Goal: Information Seeking & Learning: Check status

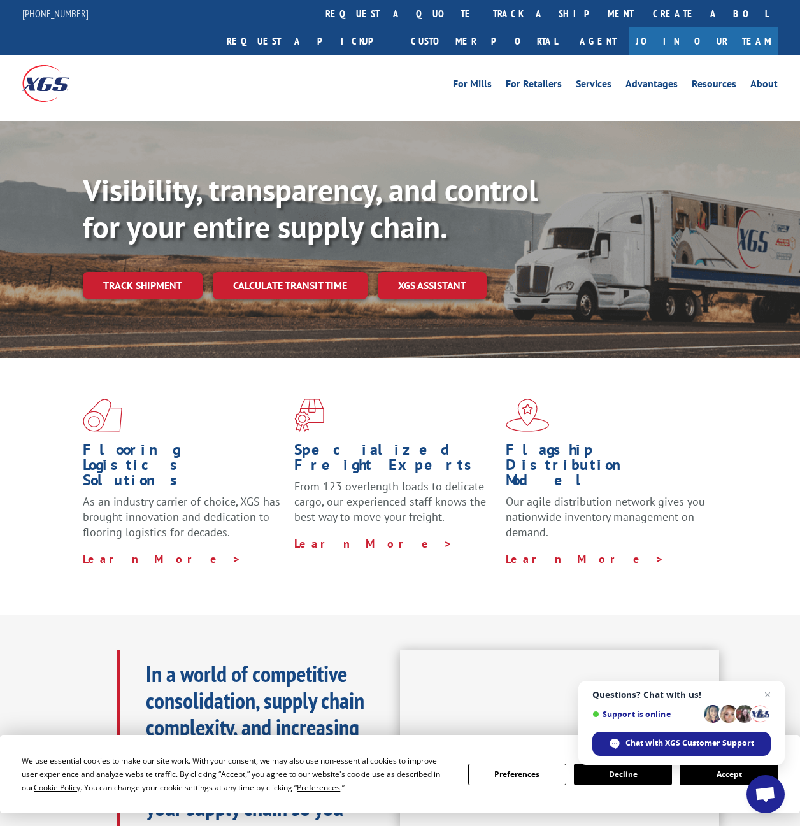
click at [283, 70] on div "For [PERSON_NAME] For Retailers Services Advantages Resources About For [PERSON…" at bounding box center [400, 83] width 756 height 57
click at [196, 5] on div "[PHONE_NUMBER] request a quote track a shipment Create a BOL Request a pickup C…" at bounding box center [400, 27] width 756 height 55
click at [399, 11] on link "track a shipment" at bounding box center [564, 13] width 160 height 27
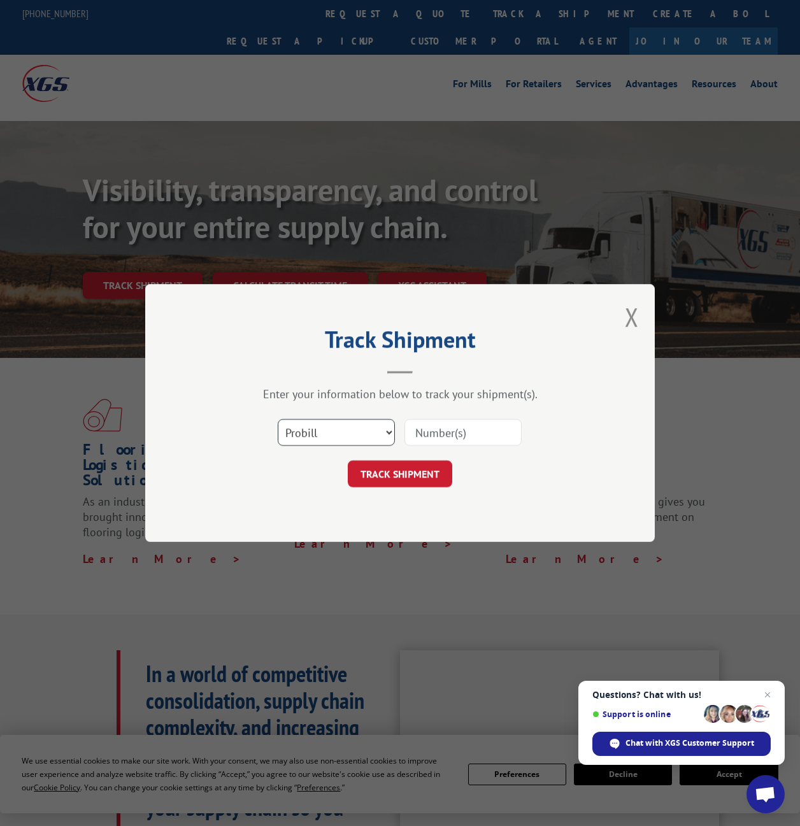
click at [296, 422] on select "Select category... Probill BOL PO" at bounding box center [336, 432] width 117 height 27
select select "bol"
click at [278, 419] on select "Select category... Probill BOL PO" at bounding box center [336, 432] width 117 height 27
click at [399, 422] on input at bounding box center [463, 432] width 117 height 27
paste input "5151767"
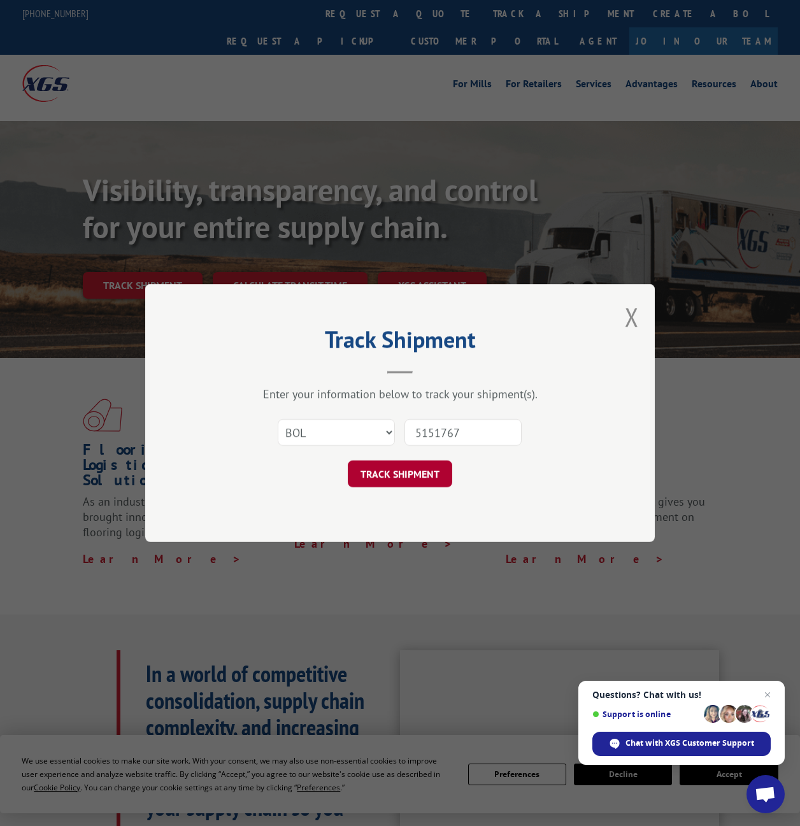
type input "5151767"
click at [399, 422] on button "TRACK SHIPMENT" at bounding box center [400, 474] width 104 height 27
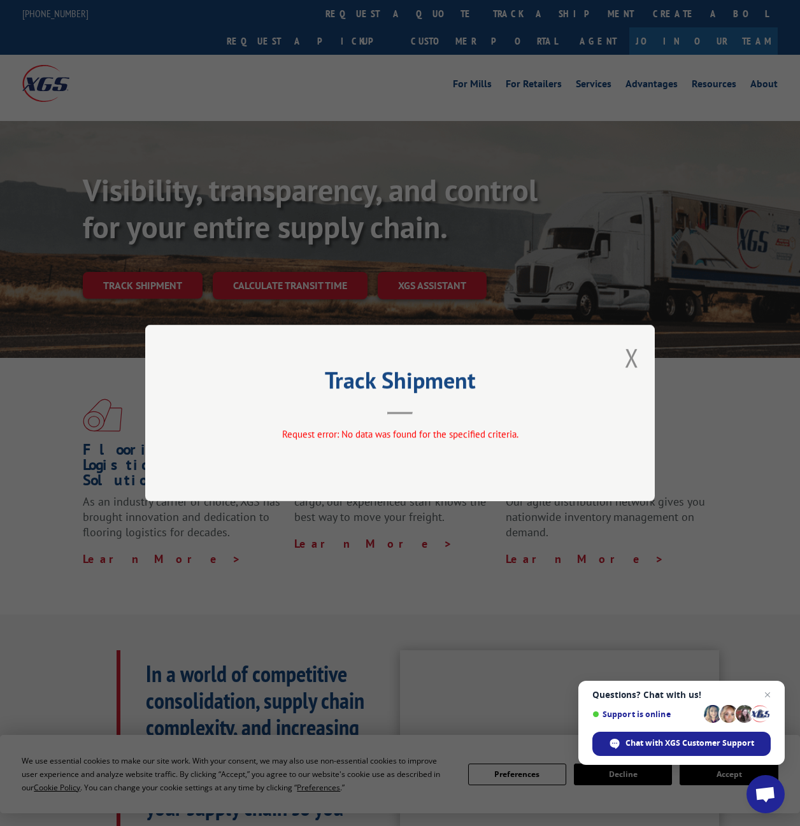
click at [250, 203] on div "Track Shipment Request error: No data was found for the specified criteria." at bounding box center [400, 413] width 800 height 826
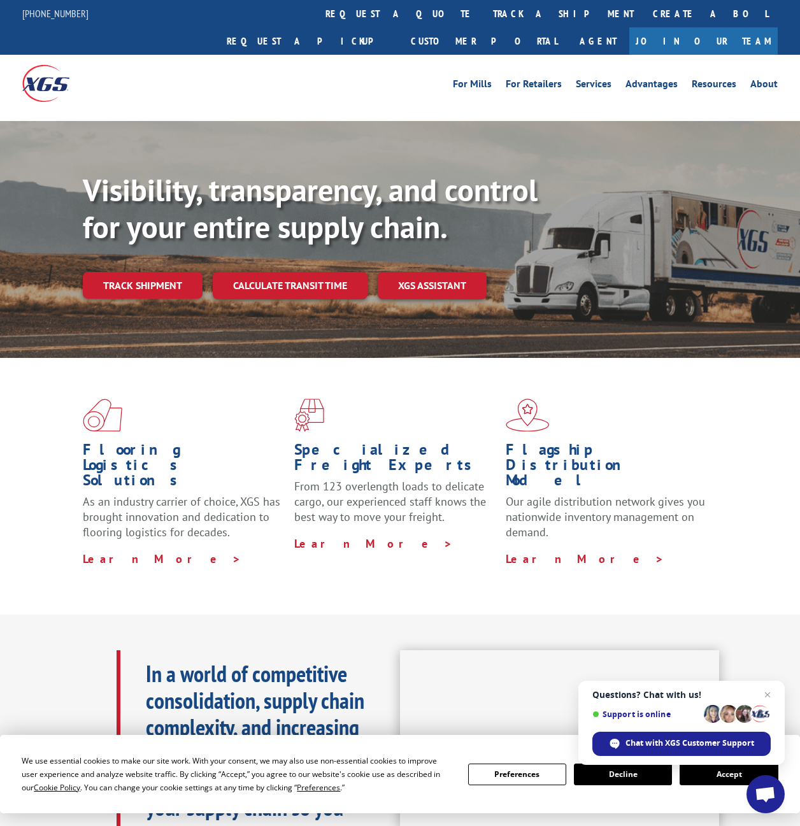
click at [399, 19] on link "track a shipment" at bounding box center [564, 13] width 160 height 27
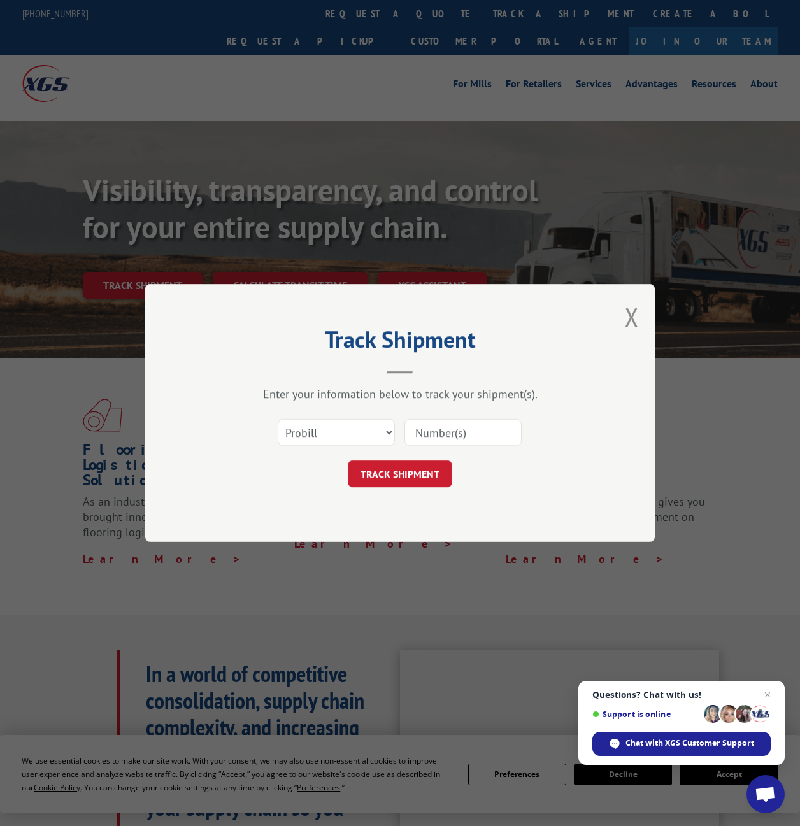
click at [356, 7] on div "Track Shipment Enter your information below to track your shipment(s). Select c…" at bounding box center [400, 413] width 800 height 826
click at [310, 422] on select "Select category... Probill BOL PO" at bounding box center [336, 432] width 117 height 27
select select "bol"
click at [278, 419] on select "Select category... Probill BOL PO" at bounding box center [336, 432] width 117 height 27
drag, startPoint x: 456, startPoint y: 414, endPoint x: 454, endPoint y: 435, distance: 20.4
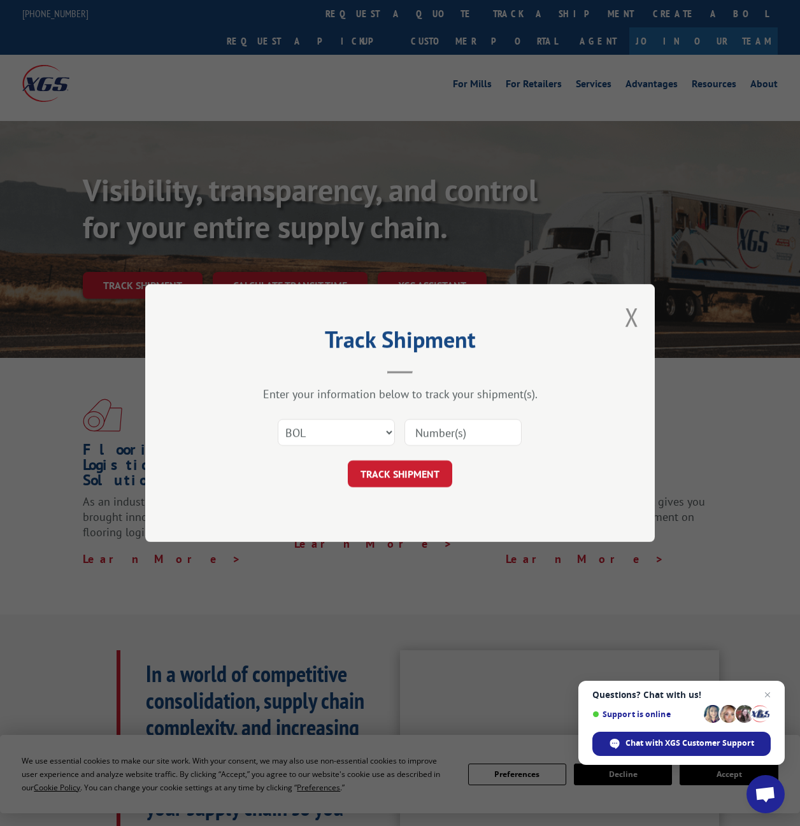
click at [399, 420] on div "Select category... Probill BOL PO" at bounding box center [400, 433] width 382 height 42
click at [399, 422] on input at bounding box center [463, 432] width 117 height 27
paste input "2842614"
type input "2842614"
click at [399, 422] on button "TRACK SHIPMENT" at bounding box center [400, 474] width 104 height 27
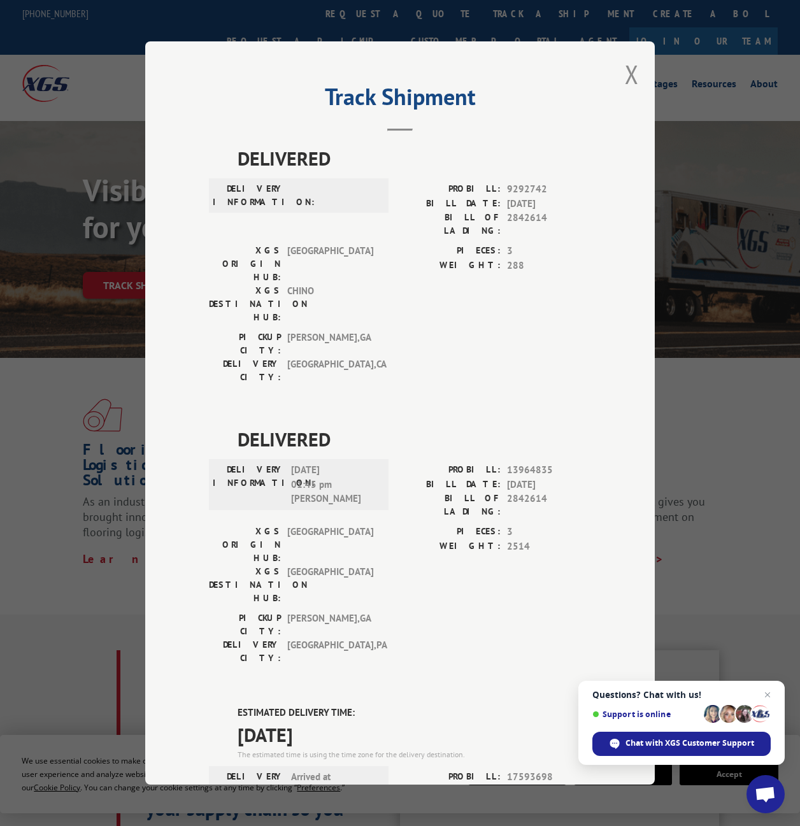
scroll to position [224, 0]
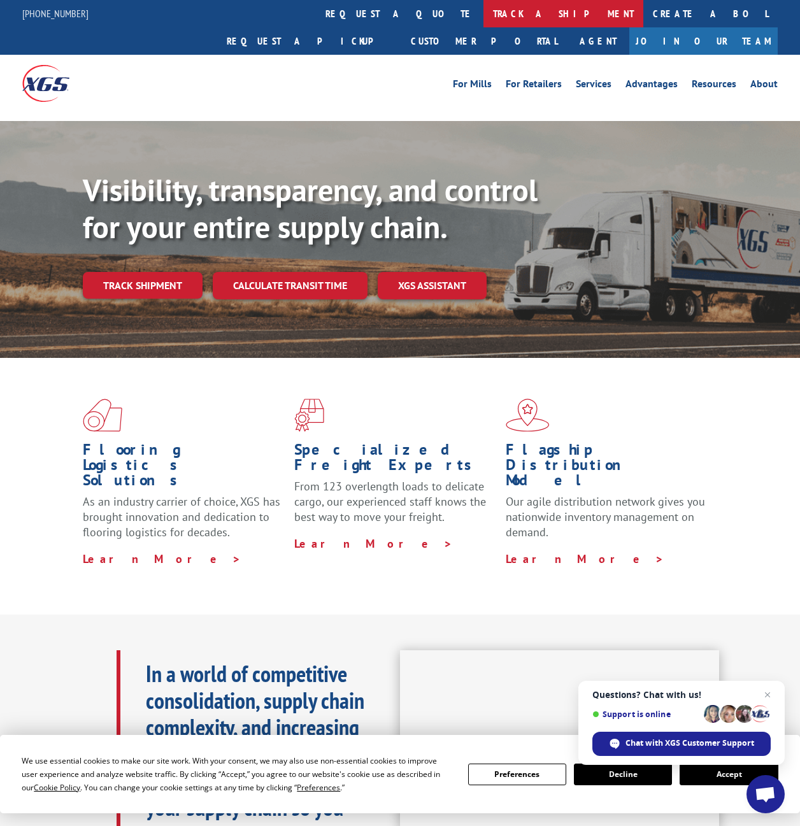
click at [399, 17] on link "track a shipment" at bounding box center [564, 13] width 160 height 27
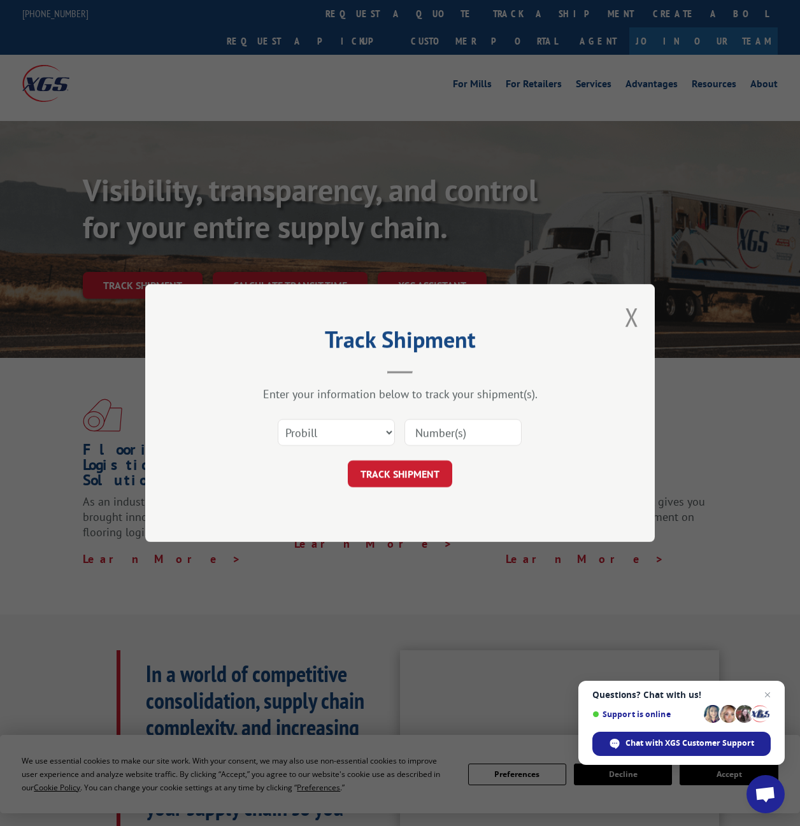
click at [399, 422] on input at bounding box center [463, 432] width 117 height 27
paste input "15985229"
type input "15985229"
click at [399, 422] on button "TRACK SHIPMENT" at bounding box center [400, 474] width 104 height 27
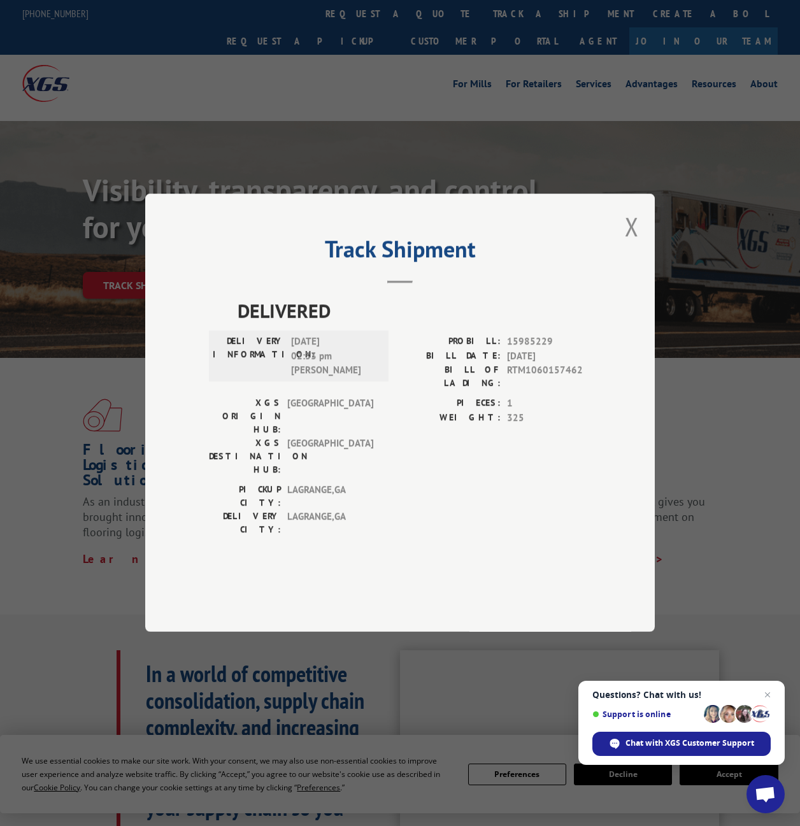
click at [399, 172] on div "Track Shipment DELIVERED DELIVERY INFORMATION: [DATE] 02:33 pm [PERSON_NAME]: 1…" at bounding box center [400, 413] width 800 height 826
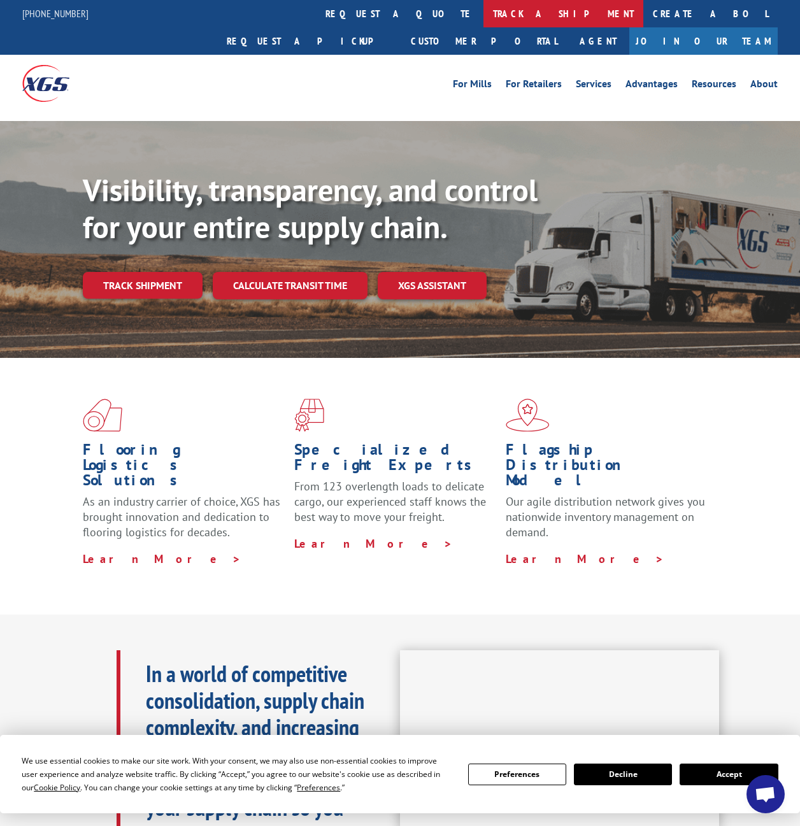
click at [484, 24] on link "track a shipment" at bounding box center [564, 13] width 160 height 27
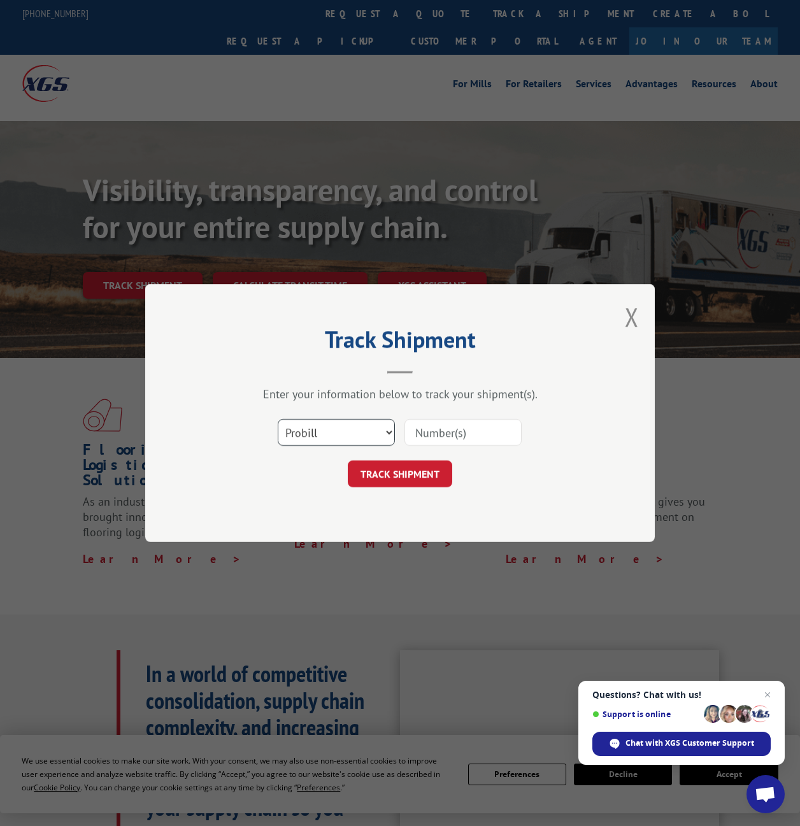
click at [349, 433] on select "Select category... Probill BOL PO" at bounding box center [336, 432] width 117 height 27
select select "bol"
click at [278, 419] on select "Select category... Probill BOL PO" at bounding box center [336, 432] width 117 height 27
drag, startPoint x: 476, startPoint y: 411, endPoint x: 469, endPoint y: 432, distance: 22.2
click at [476, 412] on div "Select category... Probill BOL PO" at bounding box center [400, 433] width 382 height 42
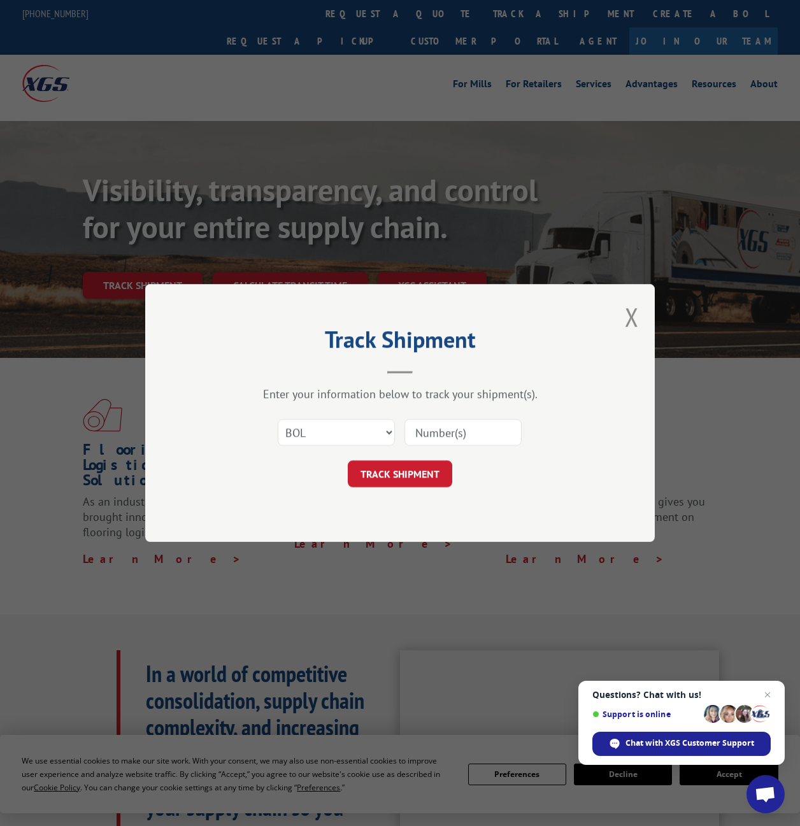
click at [466, 433] on input at bounding box center [463, 432] width 117 height 27
paste input "451914"
type input "451914"
click at [403, 484] on button "TRACK SHIPMENT" at bounding box center [400, 474] width 104 height 27
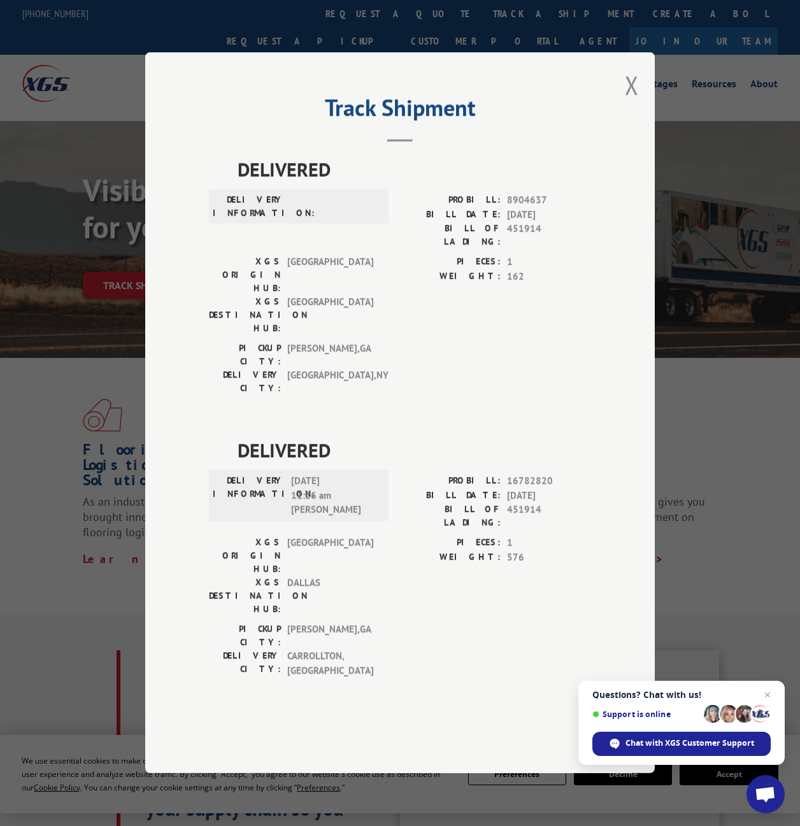
scroll to position [127, 0]
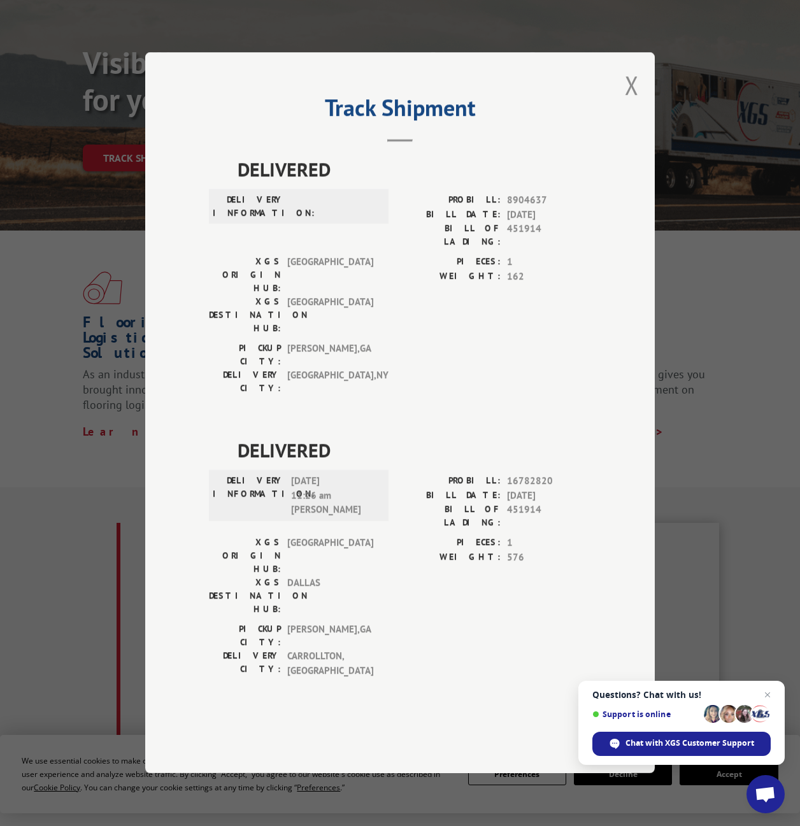
click at [383, 406] on div "DELIVERED DELIVERY INFORMATION: PROBILL: 8904637 BILL DATE: 04/17/2018 BILL OF …" at bounding box center [400, 437] width 382 height 564
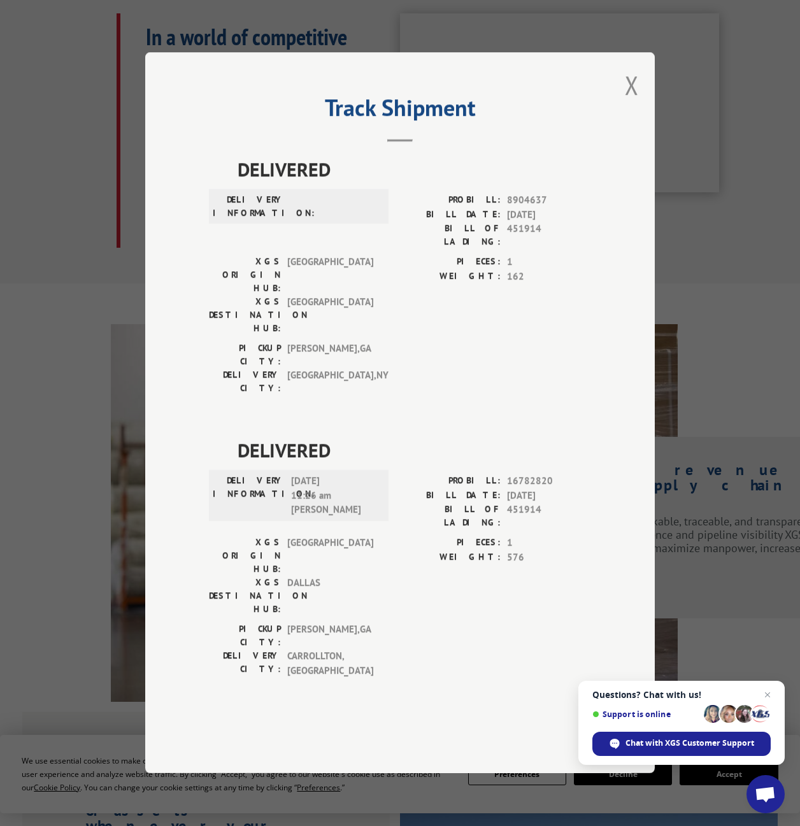
drag, startPoint x: 517, startPoint y: 399, endPoint x: 479, endPoint y: 364, distance: 51.8
click at [507, 392] on div "PICKUP CITY: DALTON , GA DELIVERY CITY: ROCHESTER , NY" at bounding box center [400, 372] width 382 height 60
